Goal: Task Accomplishment & Management: Use online tool/utility

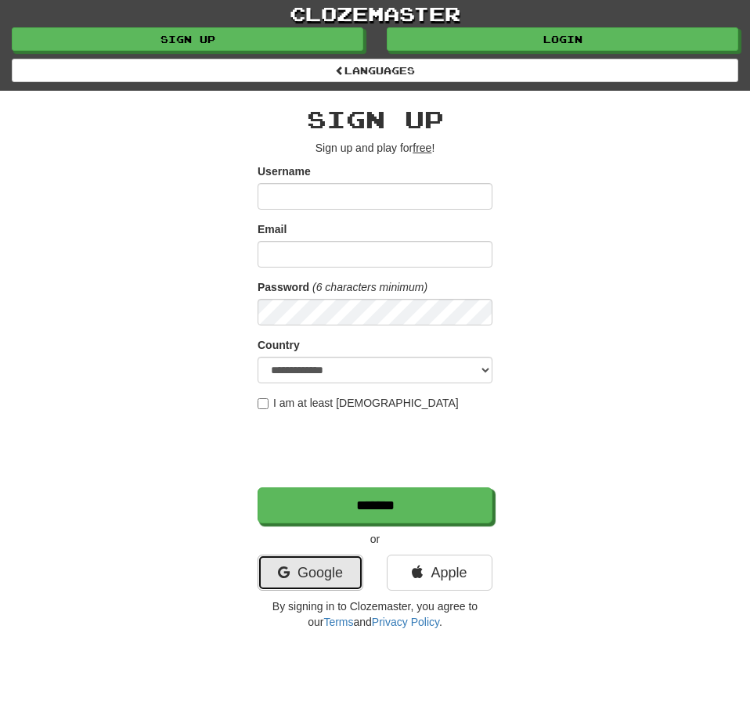
click at [321, 569] on link "Google" at bounding box center [310, 573] width 106 height 36
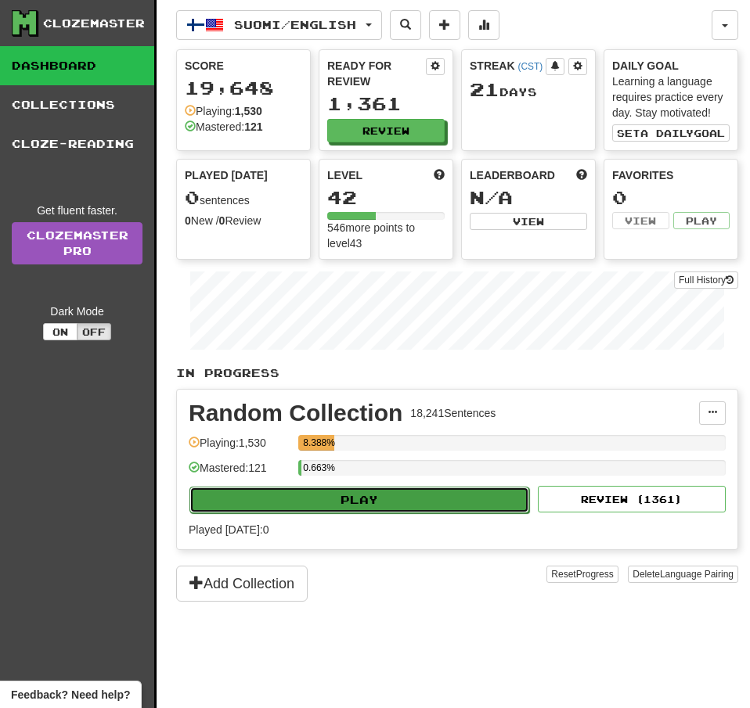
click at [393, 494] on button "Play" at bounding box center [359, 500] width 340 height 27
select select "**"
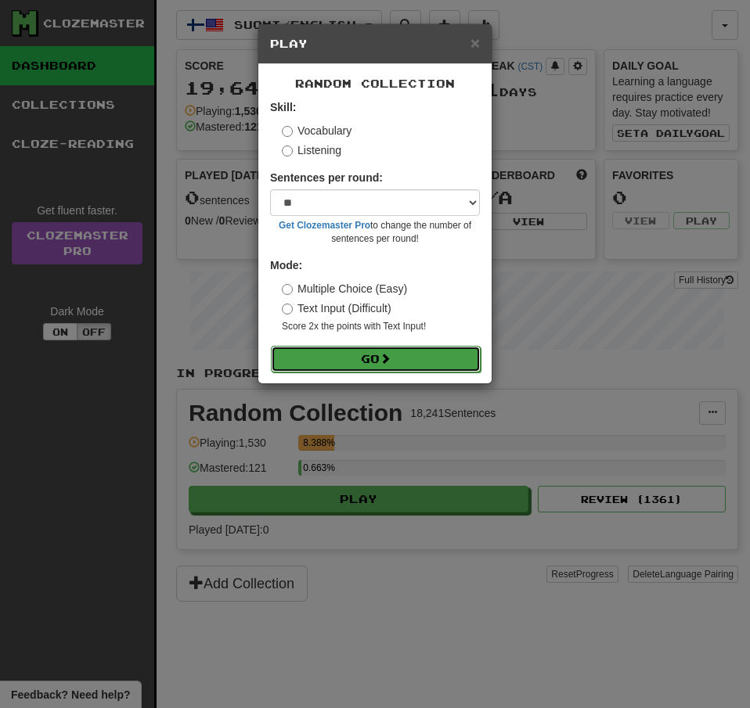
click at [431, 360] on button "Go" at bounding box center [376, 359] width 210 height 27
